Goal: Task Accomplishment & Management: Use online tool/utility

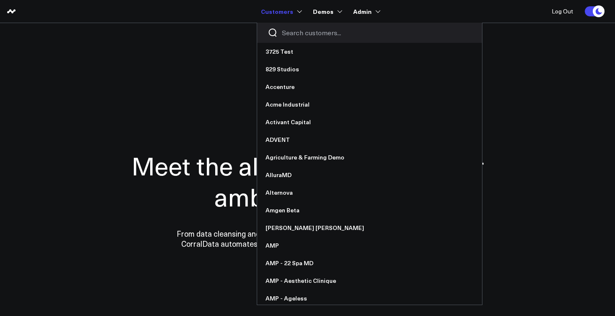
click at [298, 36] on input "Search customers input" at bounding box center [376, 32] width 189 height 9
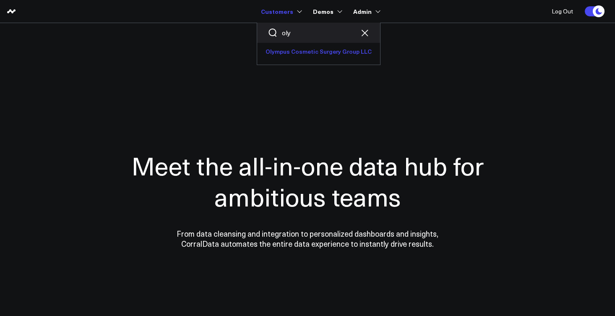
type input "oly"
click at [288, 54] on link "Olympus Cosmetic Surgery Group LLC" at bounding box center [318, 52] width 123 height 18
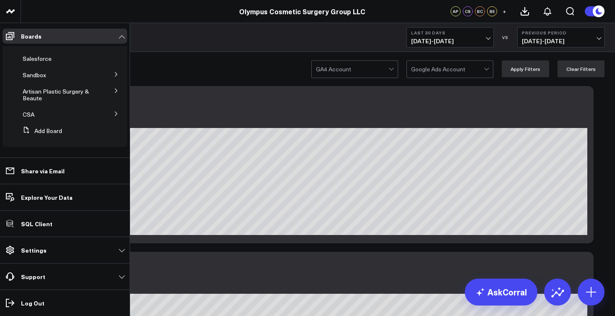
scroll to position [77, 0]
click at [49, 75] on icon at bounding box center [52, 75] width 7 height 7
click at [69, 75] on div "Sandbox Edit Name Edit Permissions Duplicate Board Delete Board" at bounding box center [60, 74] width 83 height 15
click at [114, 75] on icon at bounding box center [116, 74] width 5 height 5
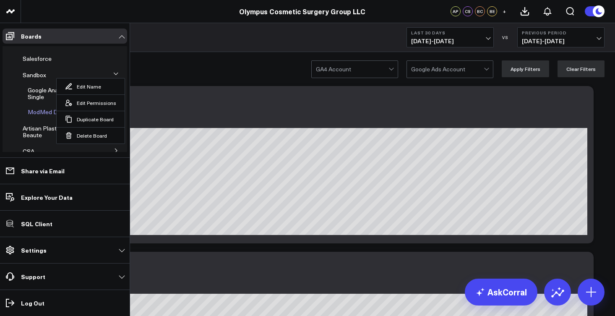
click at [36, 109] on span "ModMed Dashboard" at bounding box center [55, 112] width 55 height 8
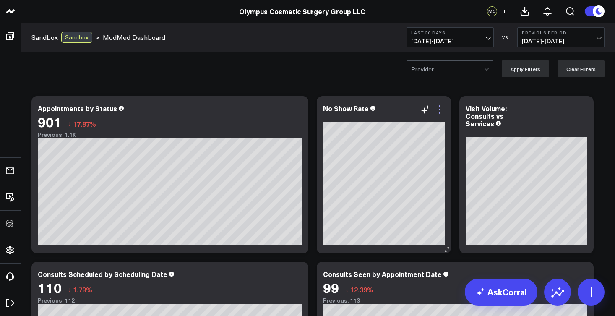
click at [440, 108] on icon at bounding box center [439, 109] width 10 height 10
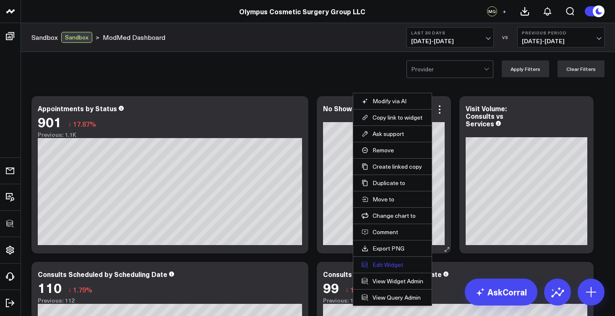
click at [389, 264] on button "Edit Widget" at bounding box center [392, 265] width 62 height 8
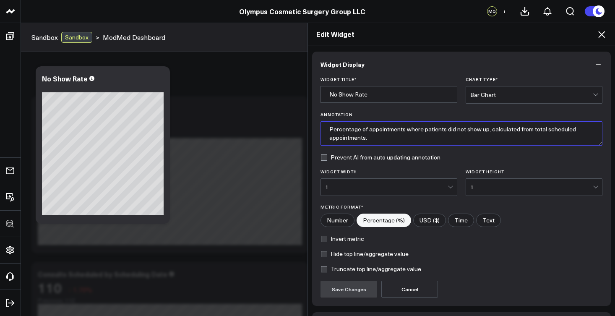
click at [384, 139] on textarea "Percentage of appointments where patients did not show up, calculated from tota…" at bounding box center [461, 133] width 282 height 24
type textarea "Percentage of appointments where patients did not show up, calculated from tota…"
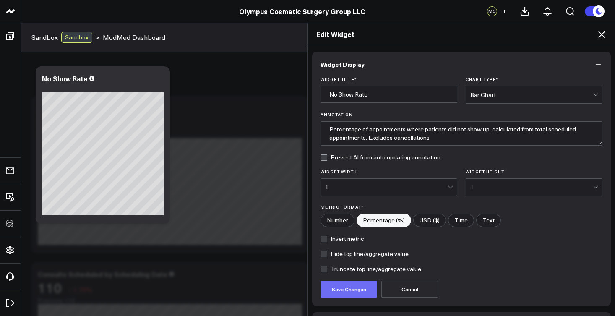
click at [350, 291] on button "Save Changes" at bounding box center [348, 288] width 57 height 17
